Goal: Navigation & Orientation: Find specific page/section

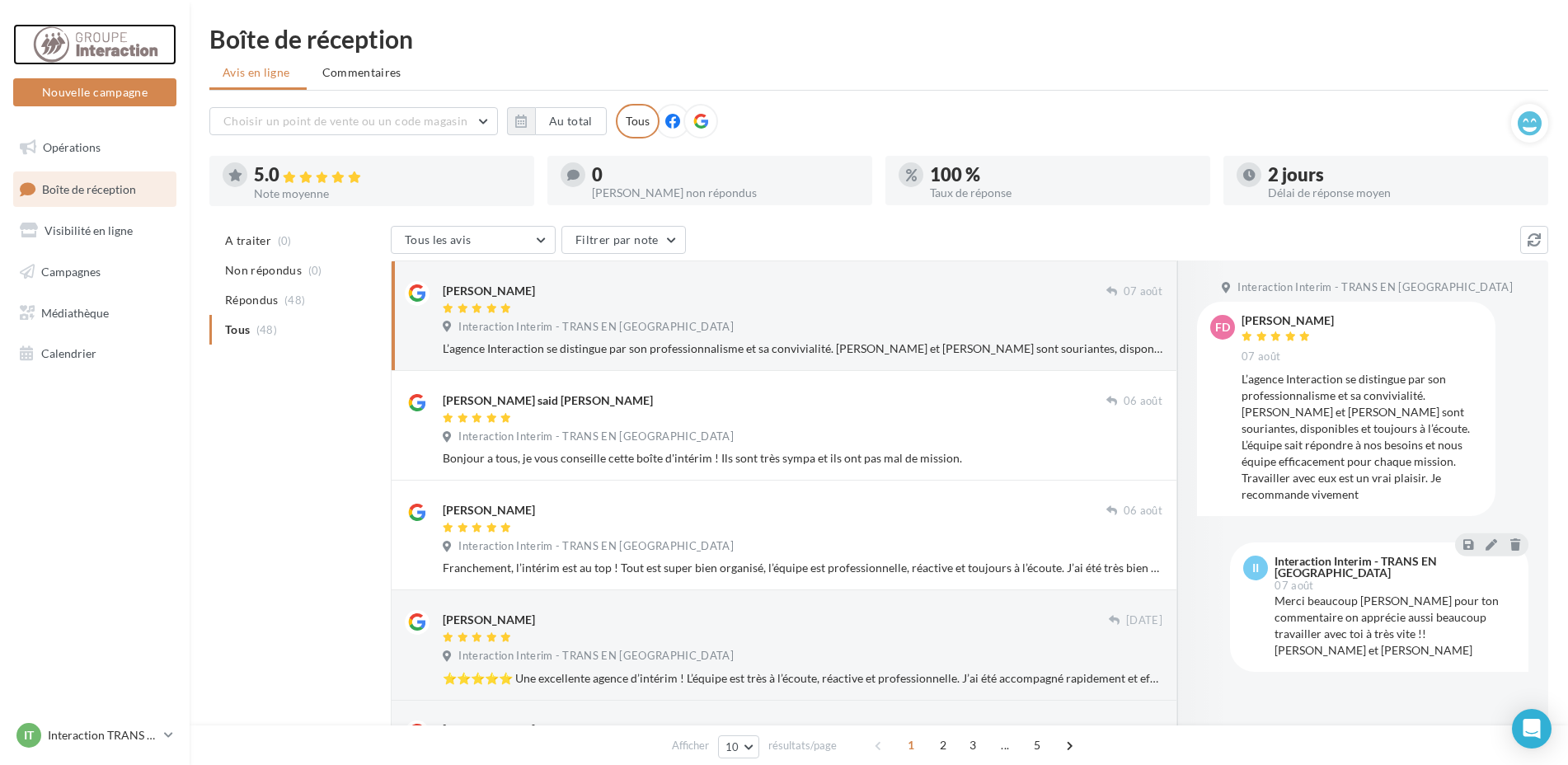
click at [136, 36] on div at bounding box center [95, 44] width 132 height 41
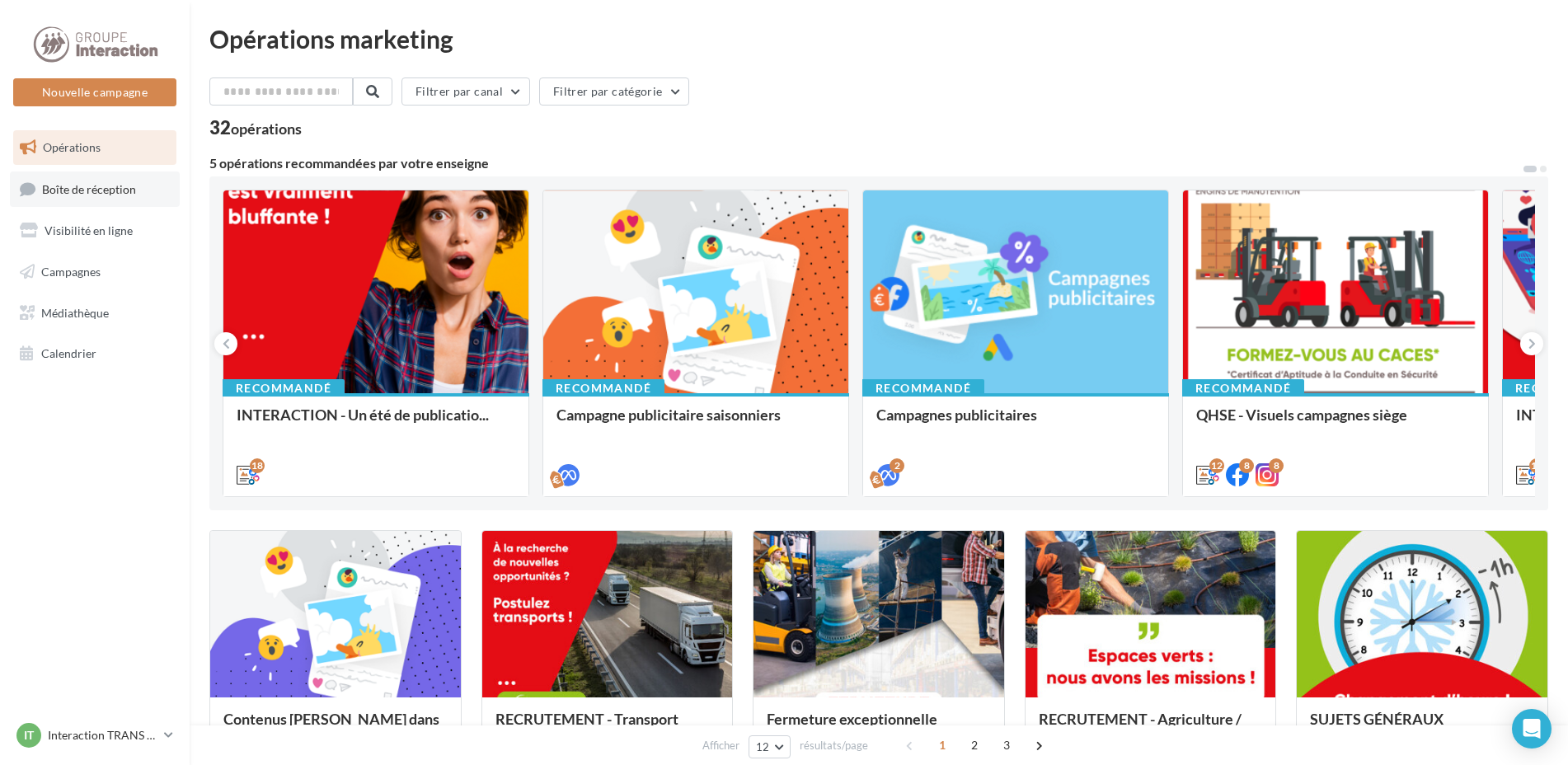
click at [117, 182] on span "Boîte de réception" at bounding box center [89, 187] width 94 height 14
